Goal: Information Seeking & Learning: Learn about a topic

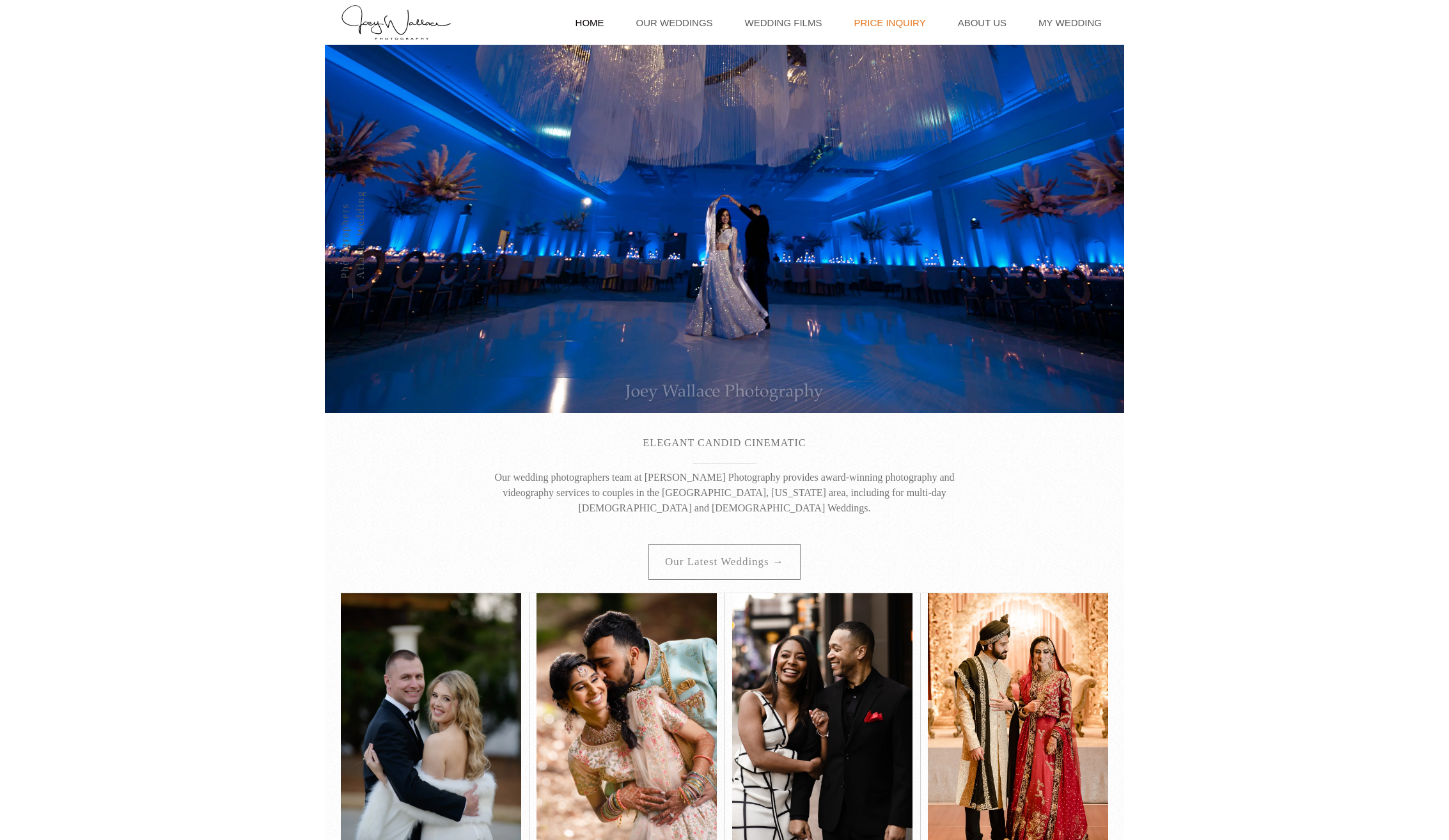
click at [898, 26] on link "Price Inquiry" at bounding box center [890, 22] width 85 height 45
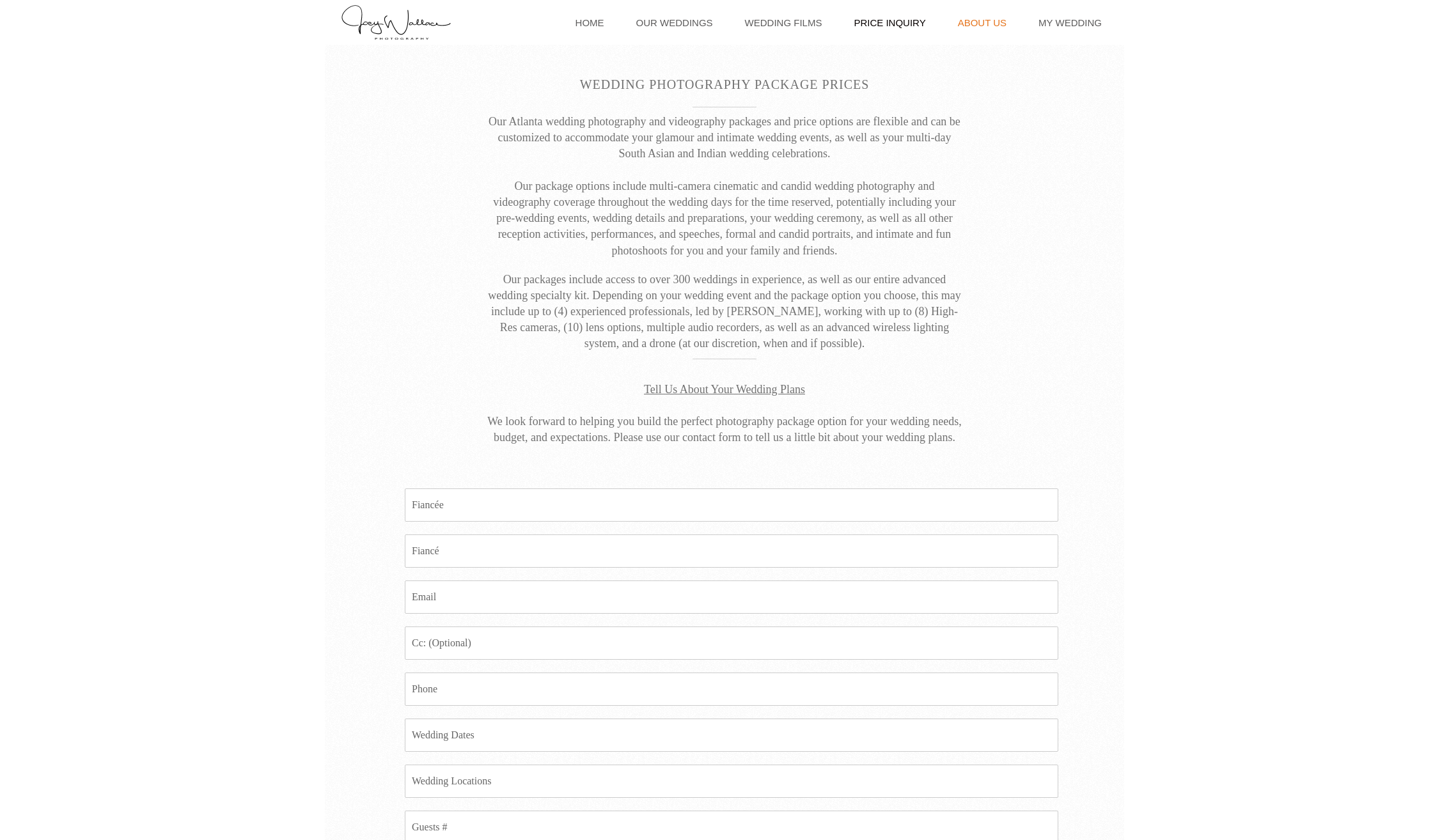
click at [988, 23] on link "About Us" at bounding box center [982, 22] width 61 height 45
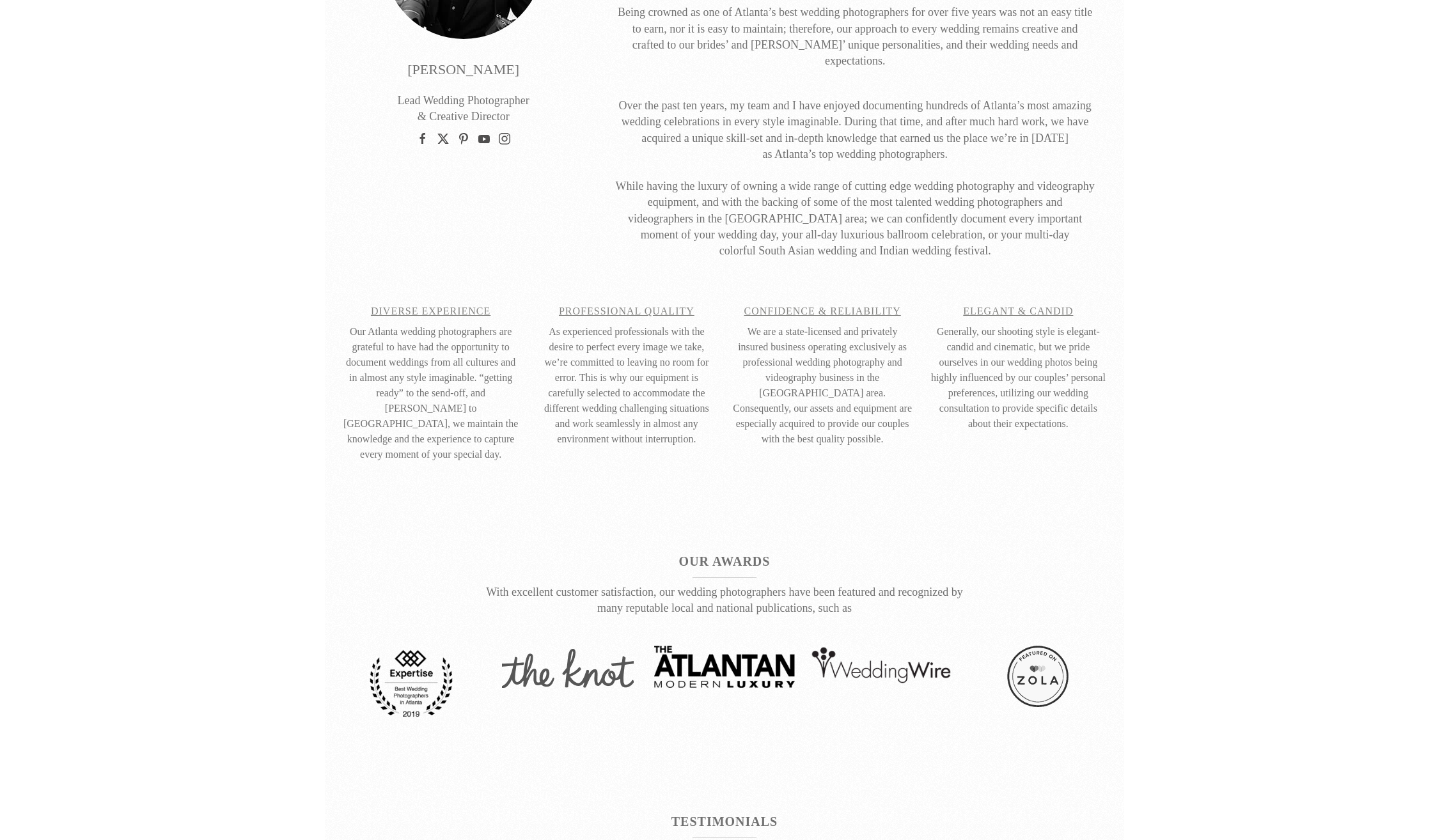
scroll to position [540, 0]
